Goal: Task Accomplishment & Management: Use online tool/utility

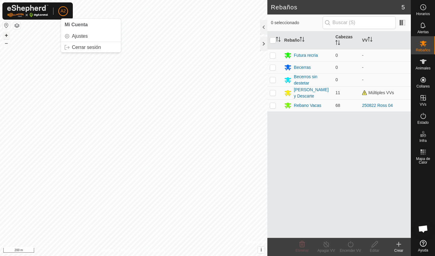
click at [7, 36] on button "+" at bounding box center [6, 35] width 7 height 7
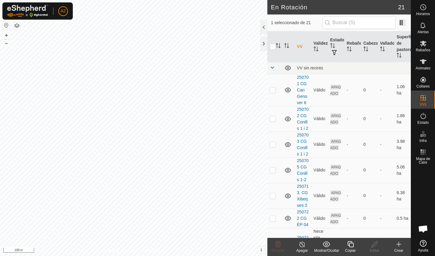
click at [304, 248] on div "Apagar" at bounding box center [302, 250] width 24 height 5
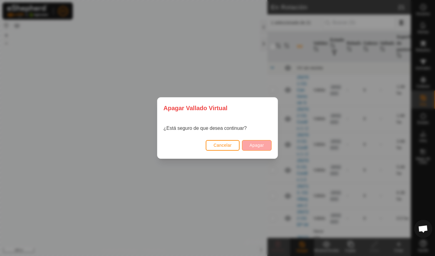
click at [269, 145] on button "Apagar" at bounding box center [257, 145] width 30 height 11
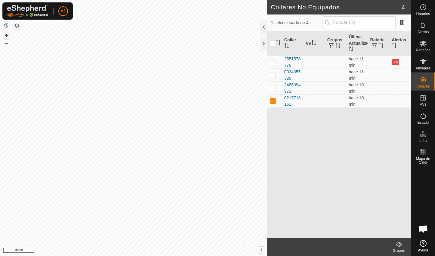
click at [8, 36] on button "+" at bounding box center [6, 35] width 7 height 7
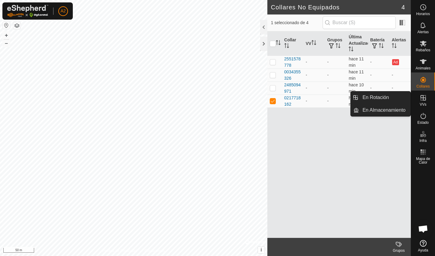
click at [426, 101] on icon at bounding box center [423, 97] width 7 height 7
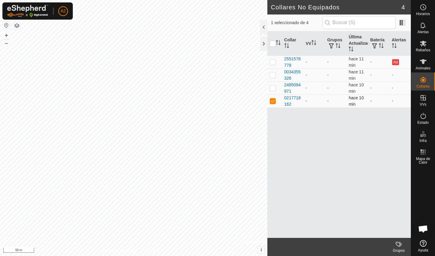
click at [270, 103] on p-checkbox at bounding box center [273, 101] width 6 height 5
checkbox input "false"
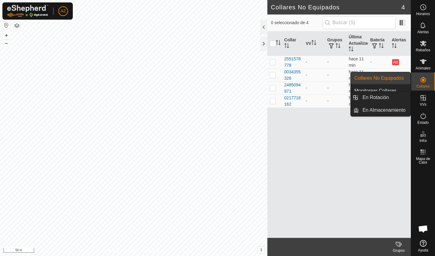
click at [421, 102] on es-virtualpaddocks-svg-icon at bounding box center [423, 98] width 11 height 10
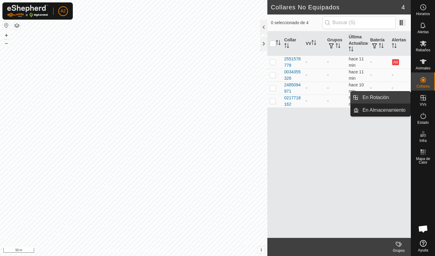
click at [377, 99] on link "En Rotación" at bounding box center [385, 98] width 52 height 12
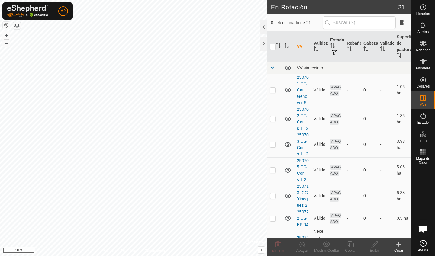
click at [400, 247] on icon at bounding box center [399, 244] width 7 height 7
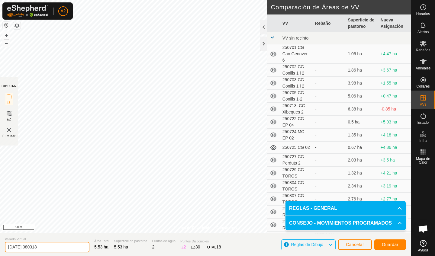
click at [51, 251] on input "[DATE] 080318" at bounding box center [47, 247] width 85 height 11
type input "2"
type input "250827 Roselles 01"
click at [396, 244] on span "Guardar" at bounding box center [390, 245] width 17 height 5
